Goal: Information Seeking & Learning: Learn about a topic

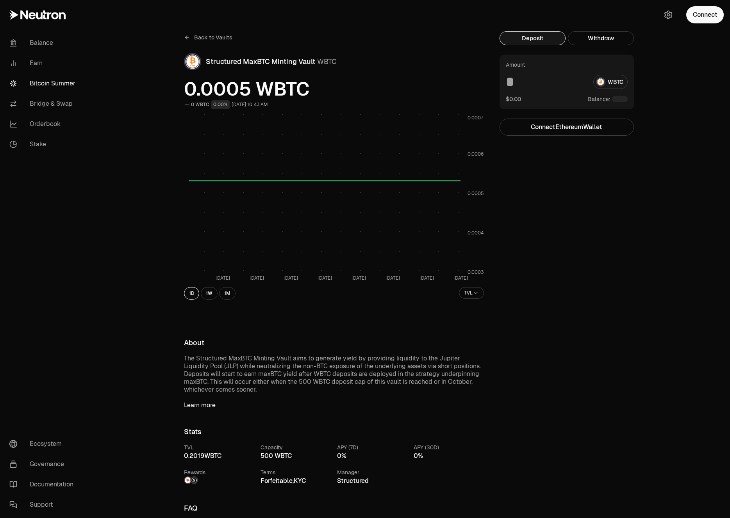
click at [203, 36] on span "Back to Vaults" at bounding box center [213, 38] width 38 height 8
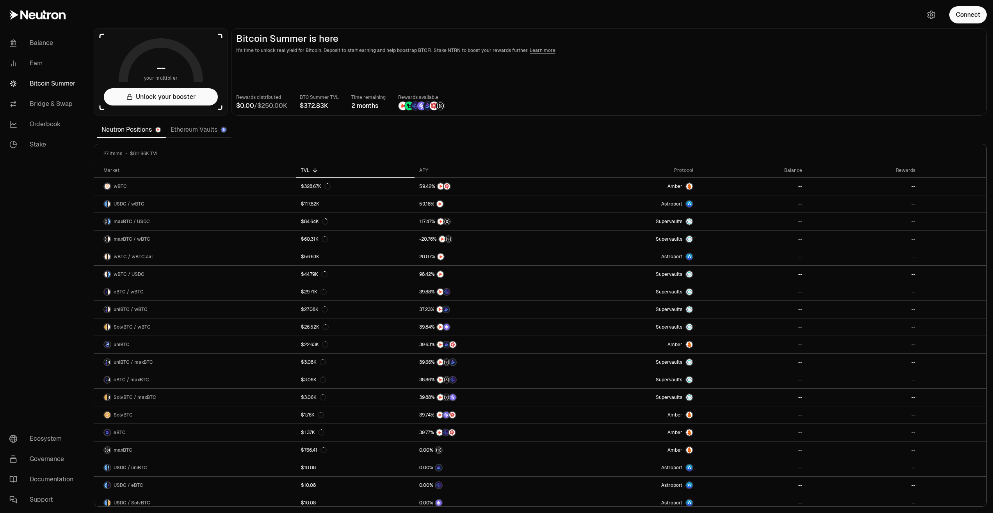
click at [194, 133] on link "Ethereum Vaults" at bounding box center [199, 130] width 66 height 16
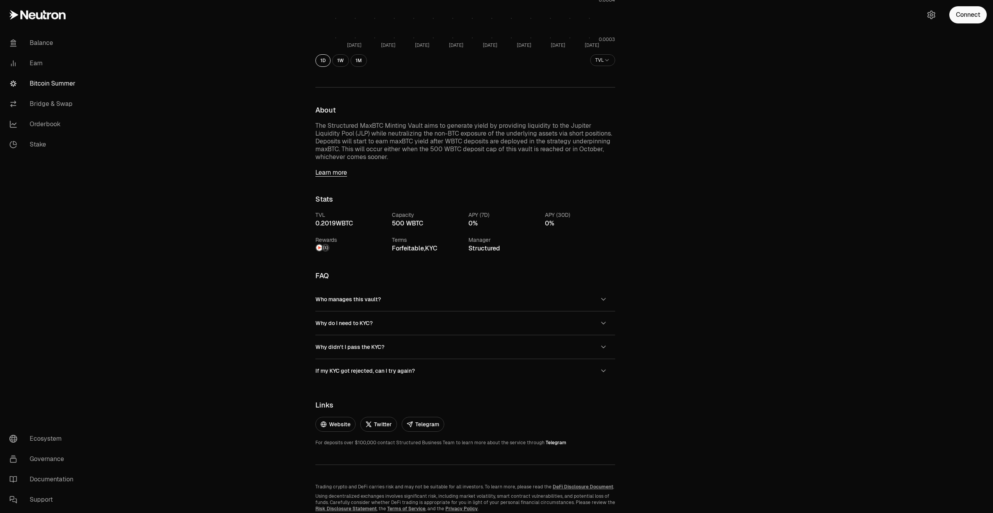
scroll to position [263, 0]
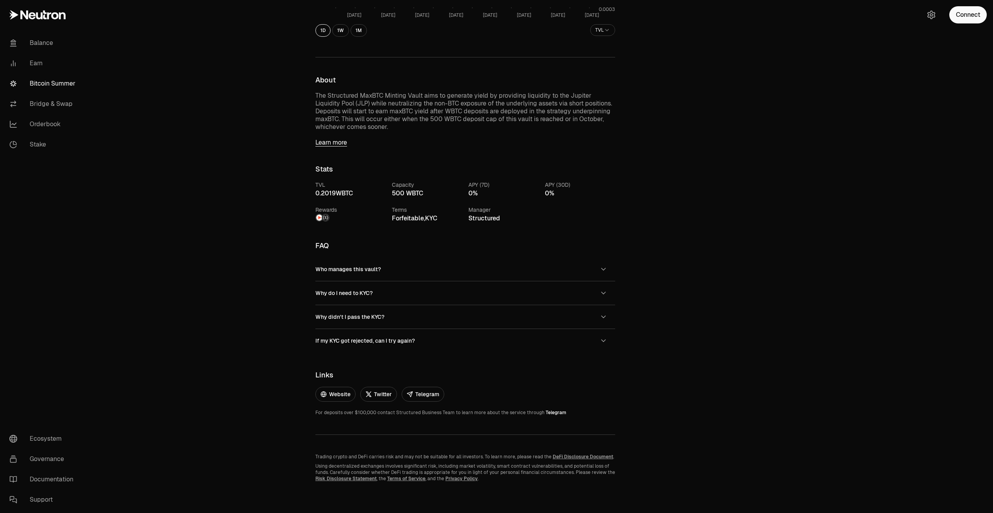
click at [276, 326] on div "Back to Vaults Structured MaxBTC Minting Vault WBTC 0.0005 WBTC 0 WBTC 0.00% [D…" at bounding box center [540, 125] width 906 height 776
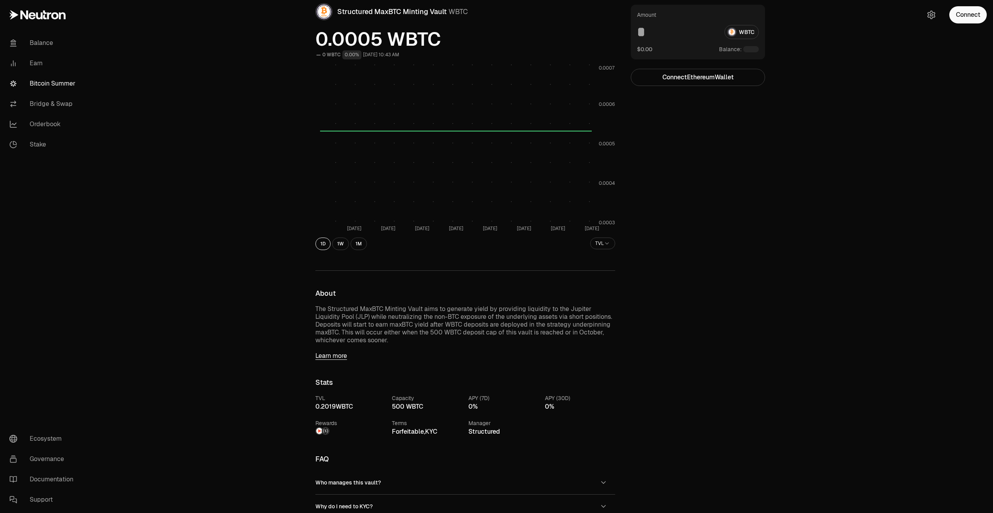
scroll to position [0, 0]
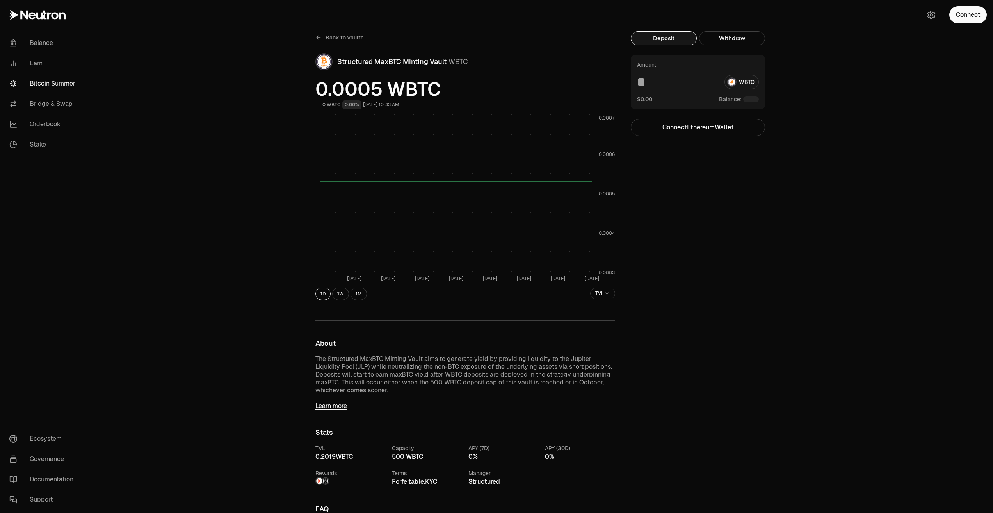
click at [331, 39] on span "Back to Vaults" at bounding box center [345, 38] width 38 height 8
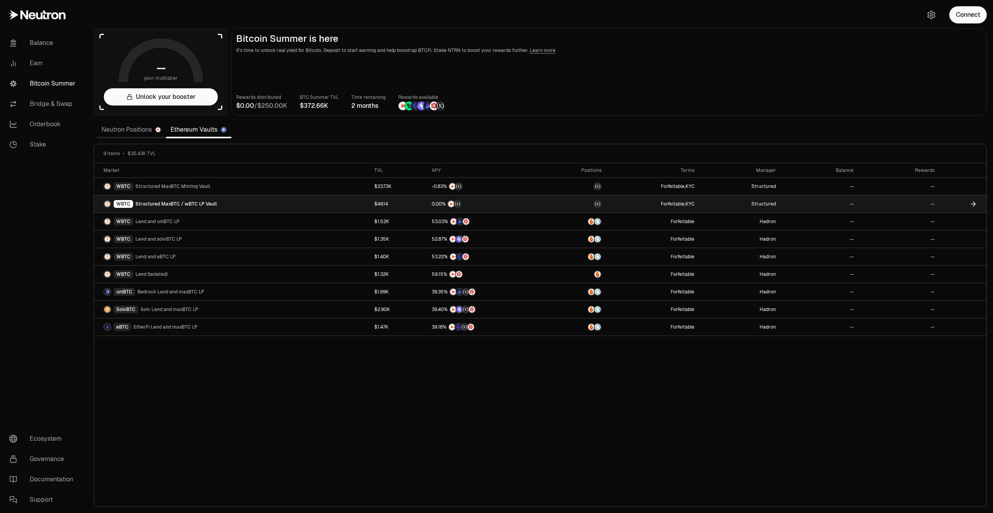
click at [226, 205] on link "WBTC Structured MaxBTC / wBTC LP Vault" at bounding box center [232, 203] width 276 height 17
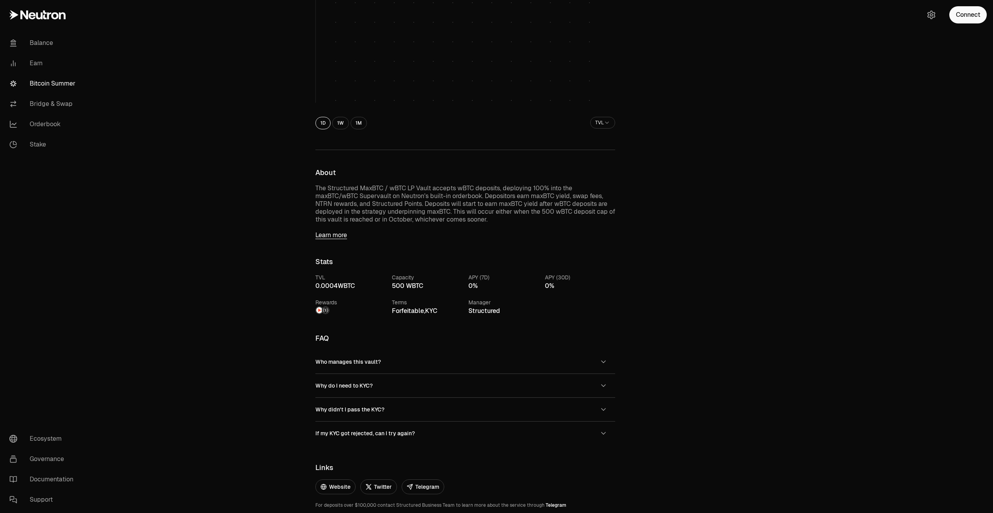
scroll to position [244, 0]
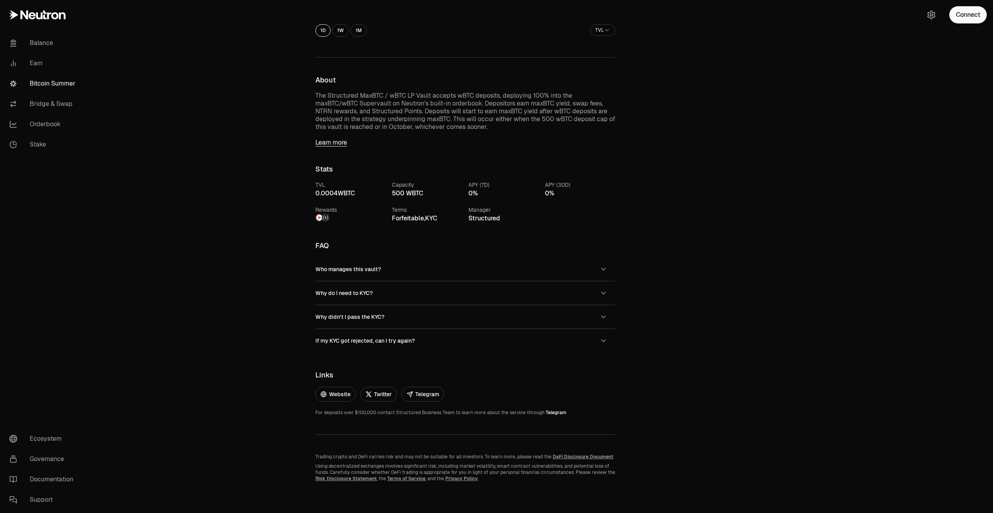
click at [546, 412] on link "Telegram" at bounding box center [556, 412] width 21 height 6
